Goal: Task Accomplishment & Management: Manage account settings

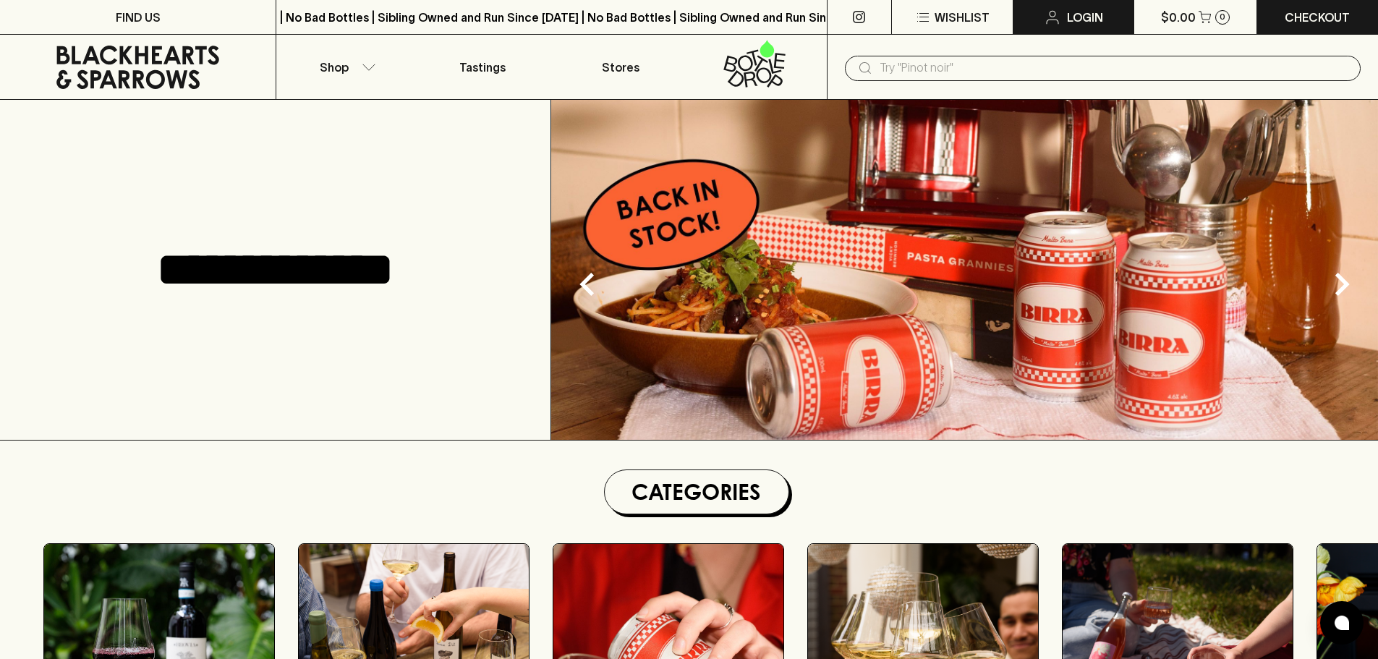
click at [1065, 14] on link "Login" at bounding box center [1073, 17] width 120 height 34
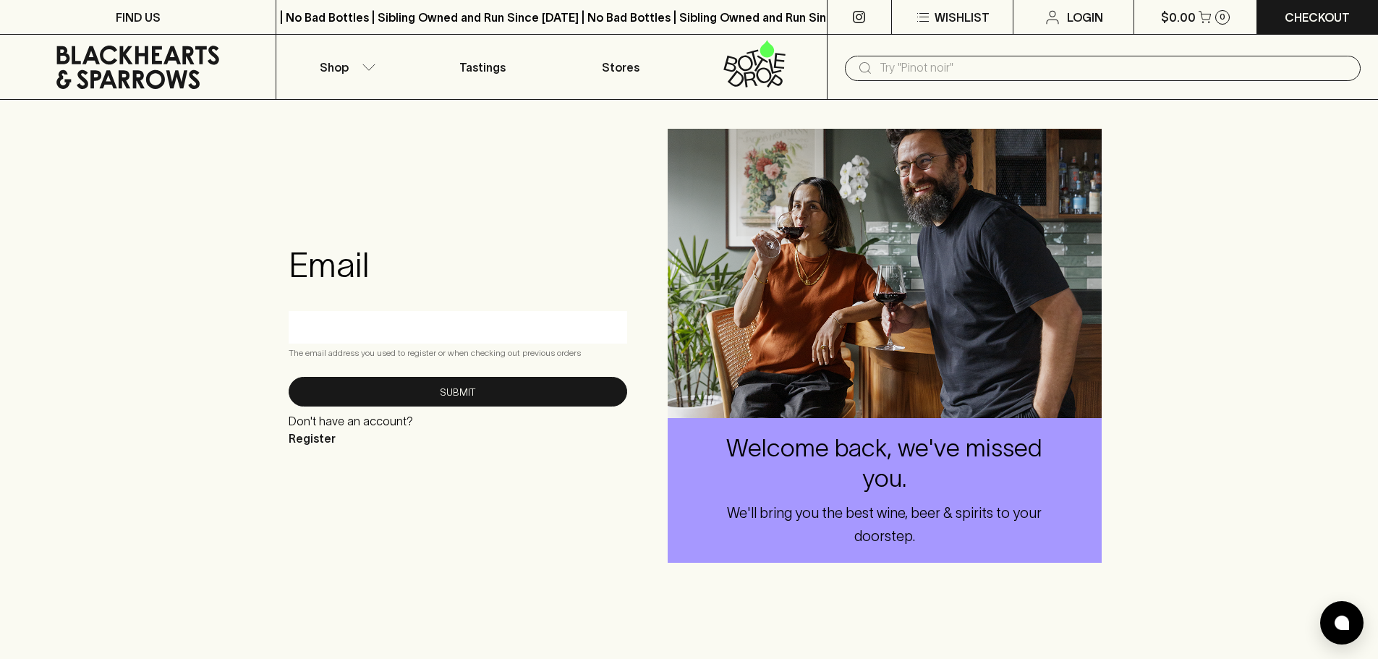
click at [389, 323] on input "text" at bounding box center [457, 326] width 317 height 23
type input "[PERSON_NAME][EMAIL_ADDRESS][DOMAIN_NAME]"
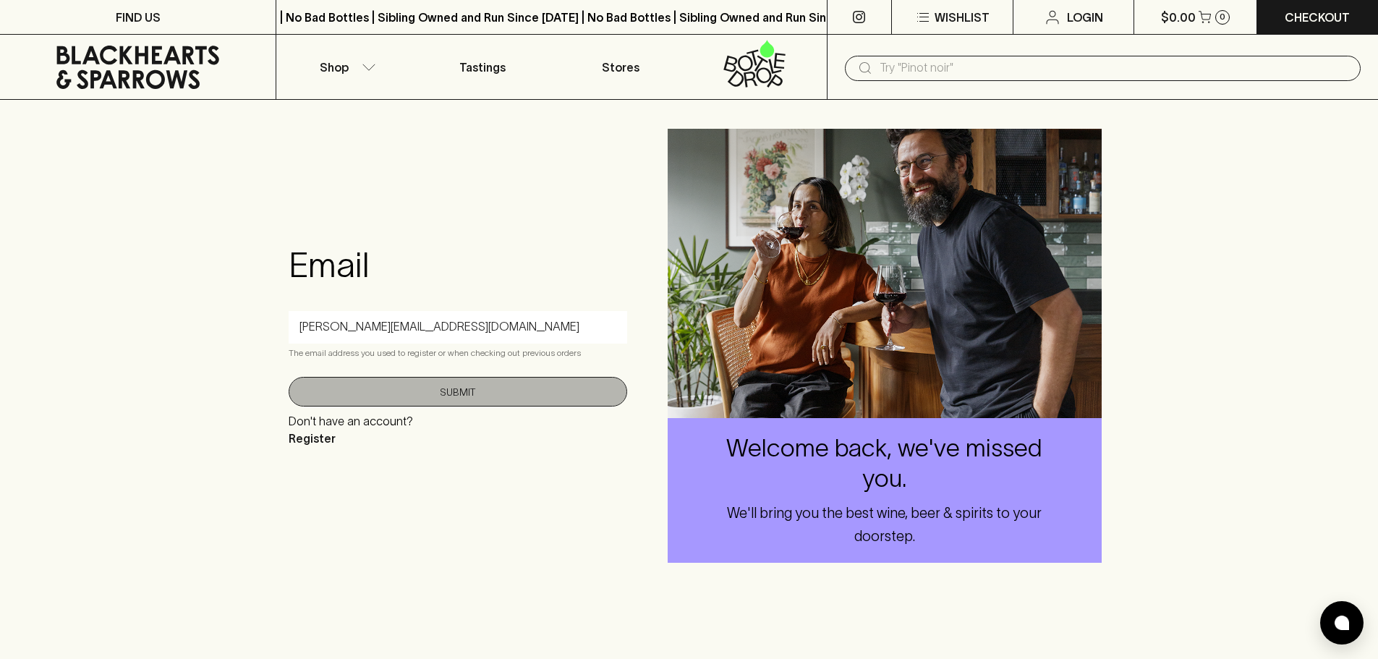
click at [412, 389] on button "Submit" at bounding box center [458, 392] width 339 height 30
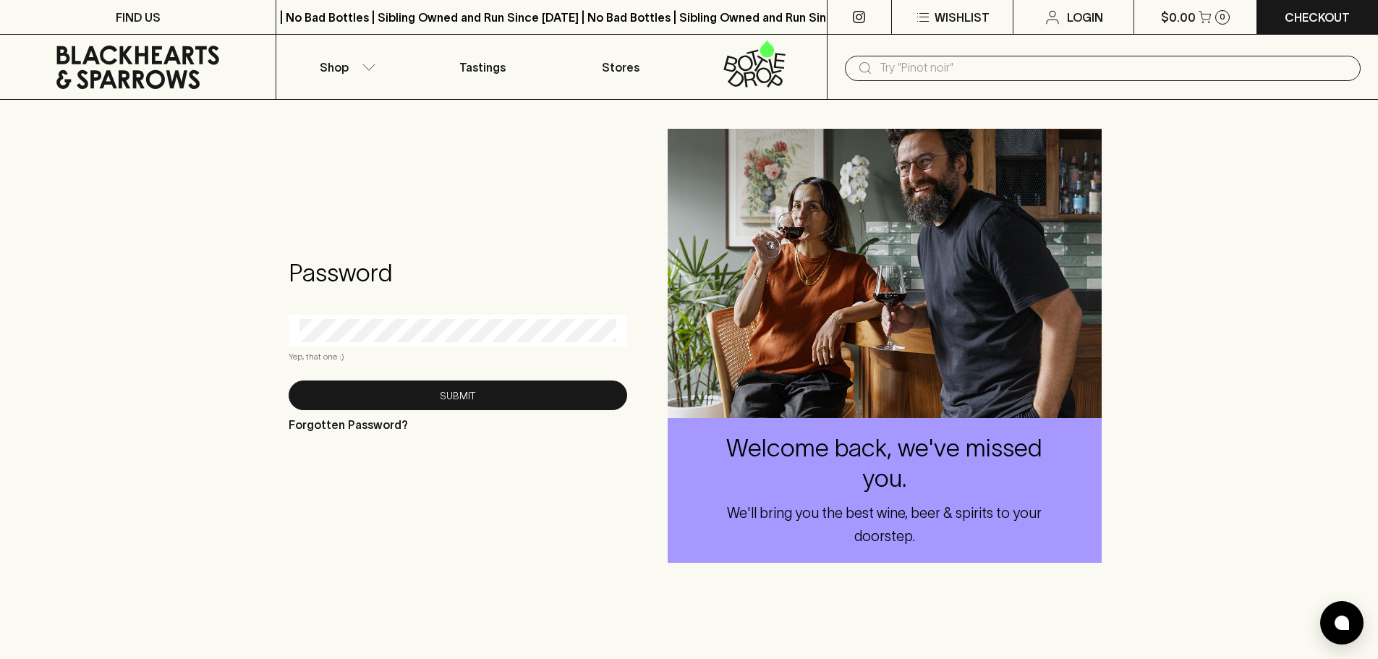
click at [380, 307] on form "Password Yep, that one :) Submit Forgotten Password?" at bounding box center [458, 346] width 339 height 176
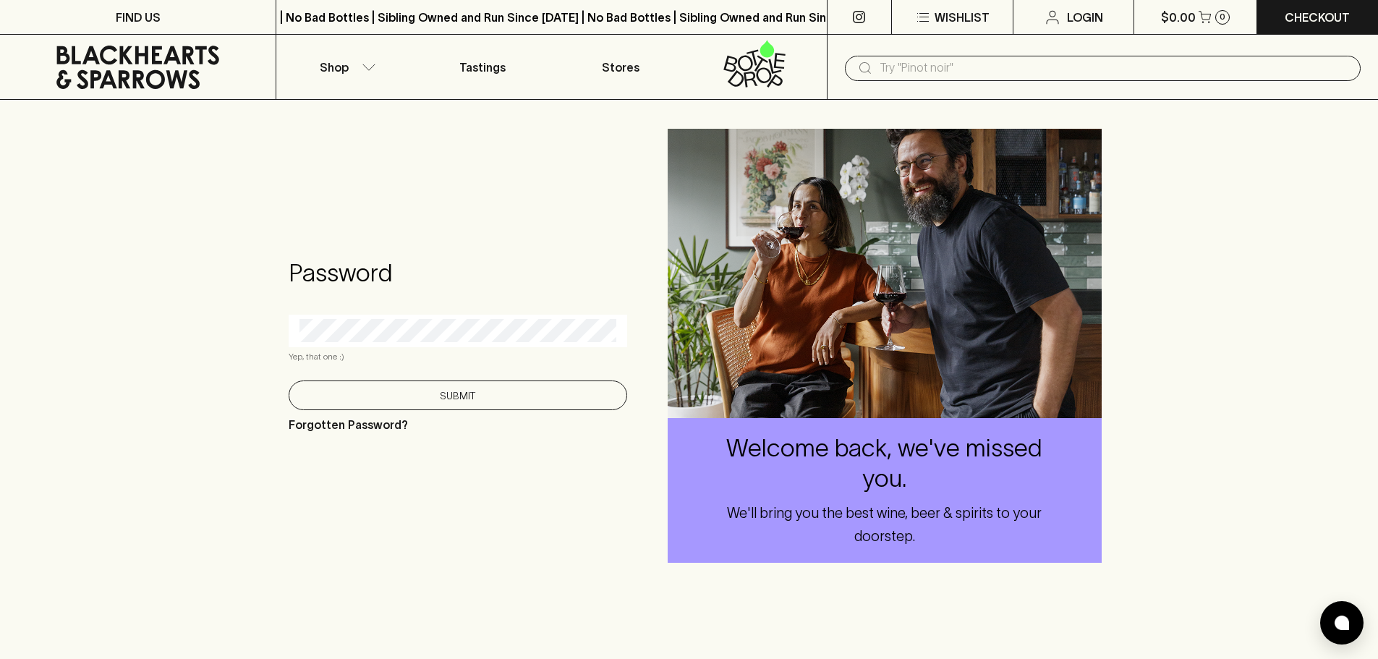
click at [412, 388] on button "Submit" at bounding box center [458, 395] width 339 height 30
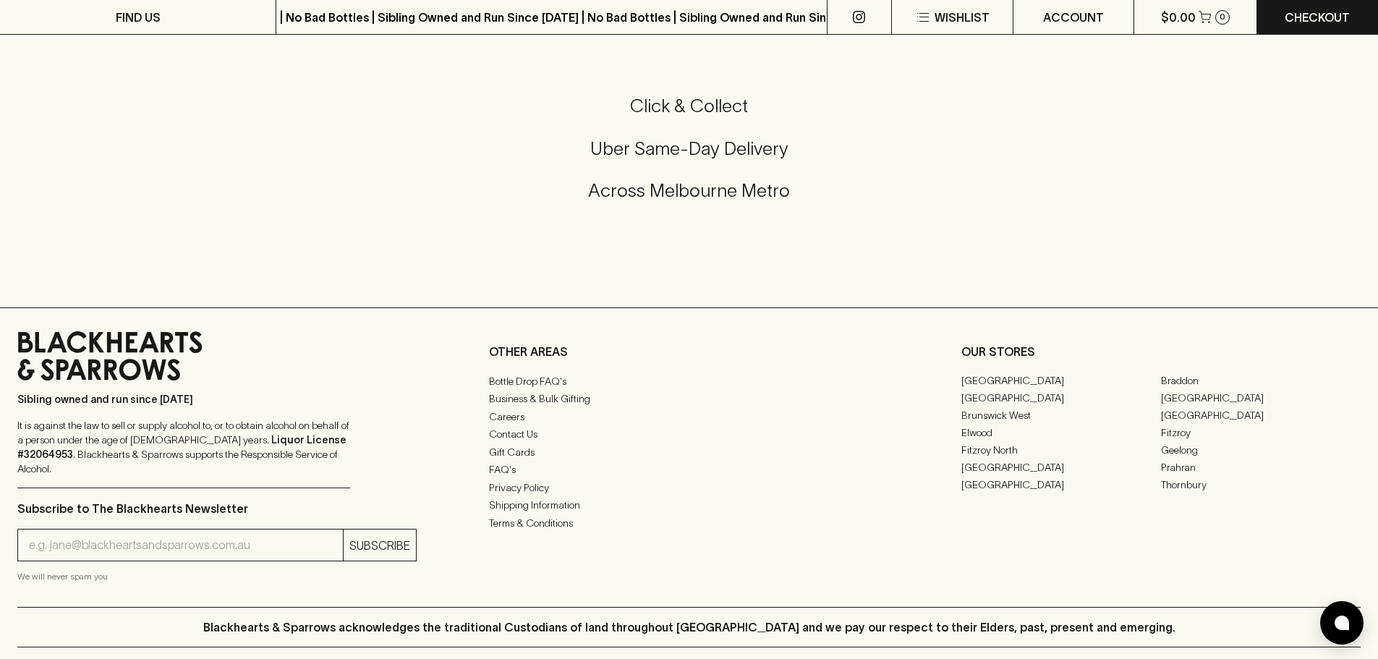
scroll to position [3400, 0]
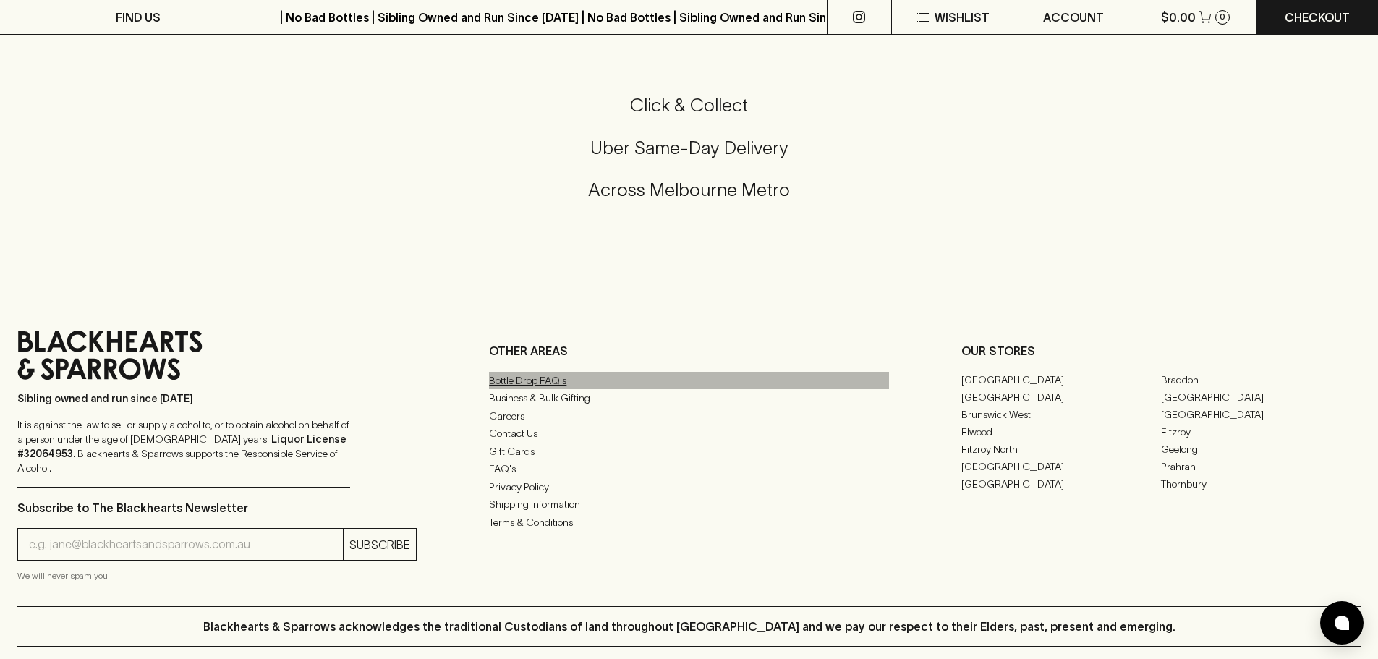
click at [558, 389] on link "Bottle Drop FAQ's" at bounding box center [688, 380] width 399 height 17
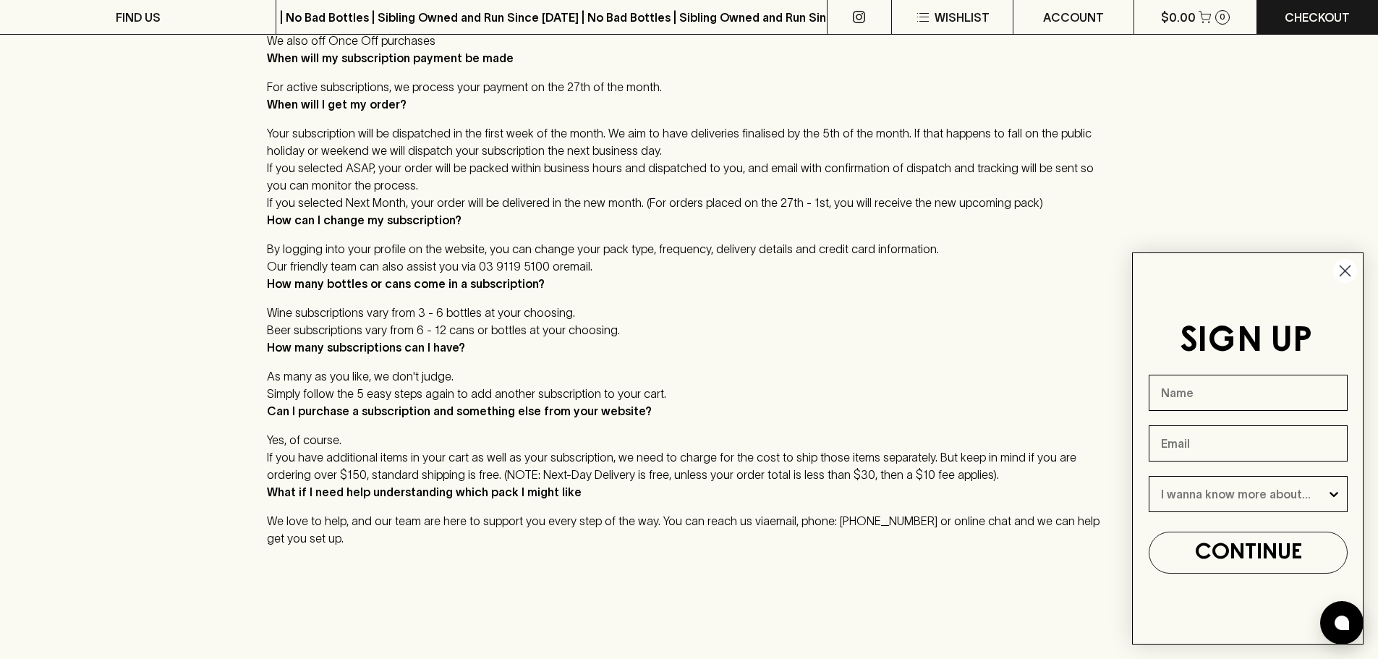
scroll to position [579, 0]
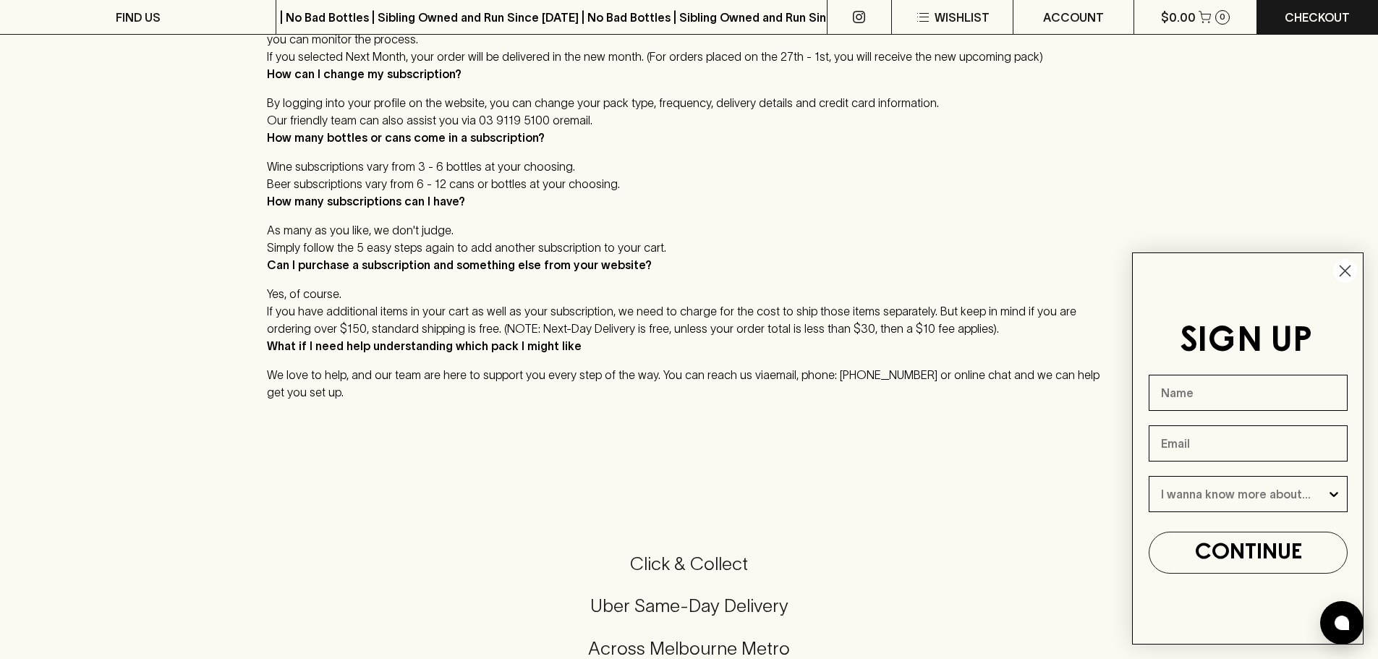
click at [1345, 268] on circle "Close dialog" at bounding box center [1345, 271] width 24 height 24
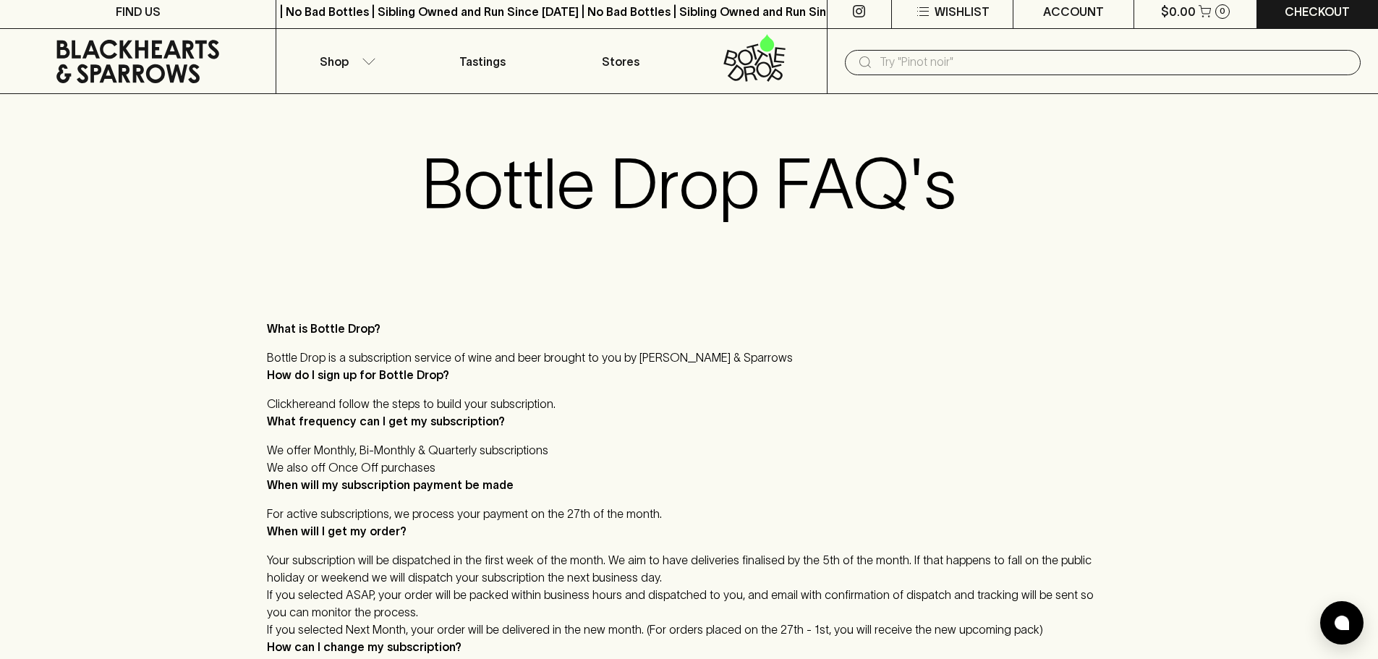
scroll to position [0, 0]
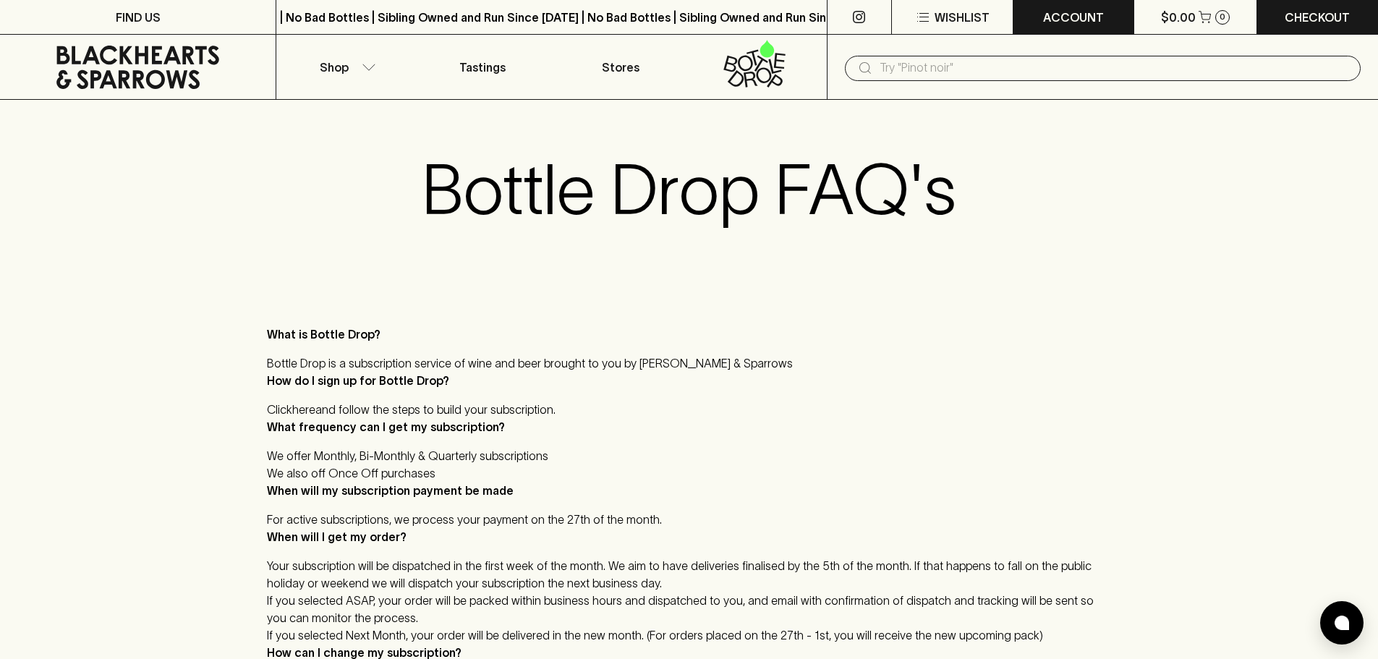
click at [1050, 15] on p "ACCOUNT" at bounding box center [1073, 17] width 61 height 17
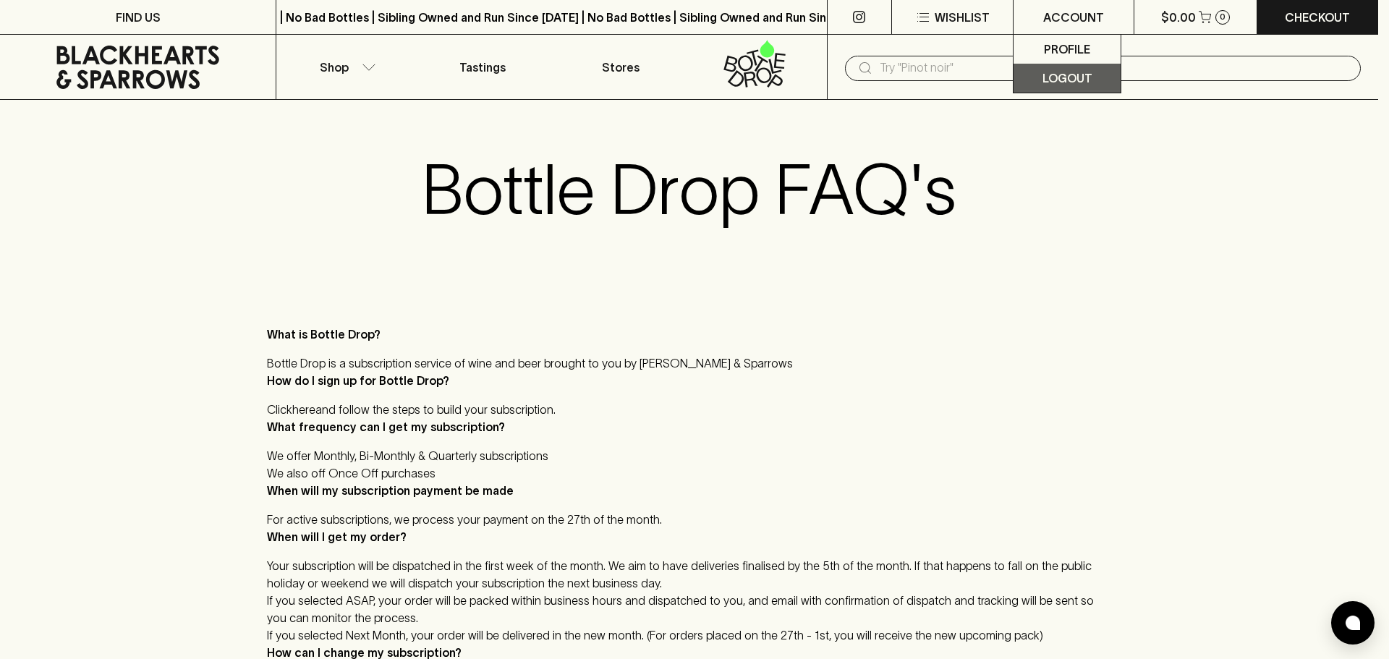
click at [1063, 85] on p "Logout" at bounding box center [1067, 77] width 50 height 17
